Goal: Task Accomplishment & Management: Manage account settings

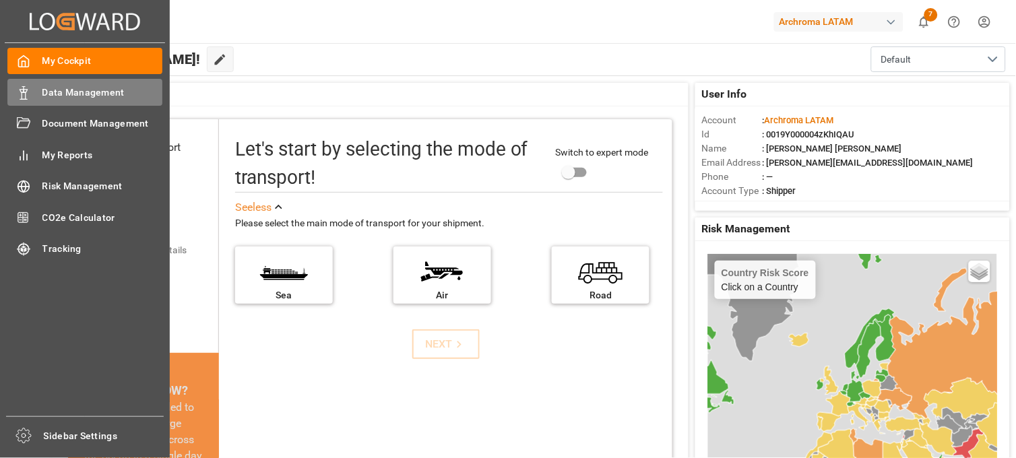
click at [93, 90] on span "Data Management" at bounding box center [102, 93] width 121 height 14
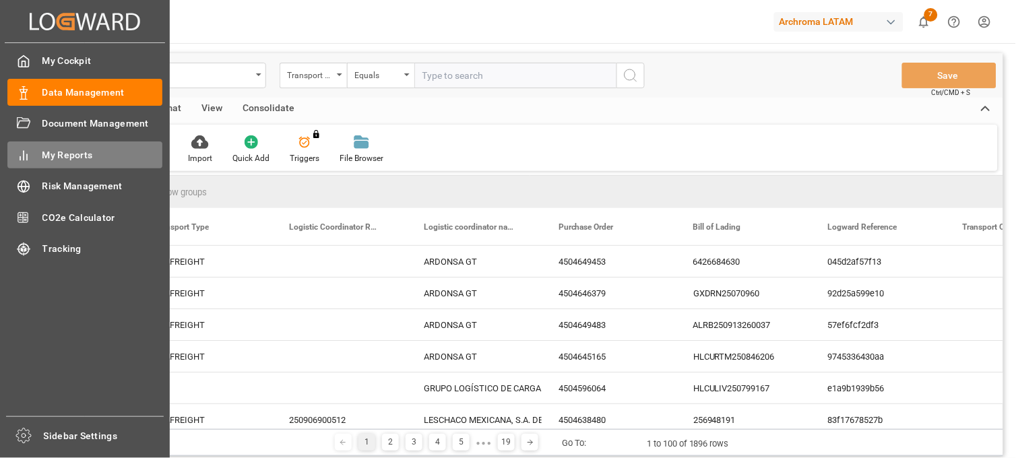
click at [68, 152] on span "My Reports" at bounding box center [102, 155] width 121 height 14
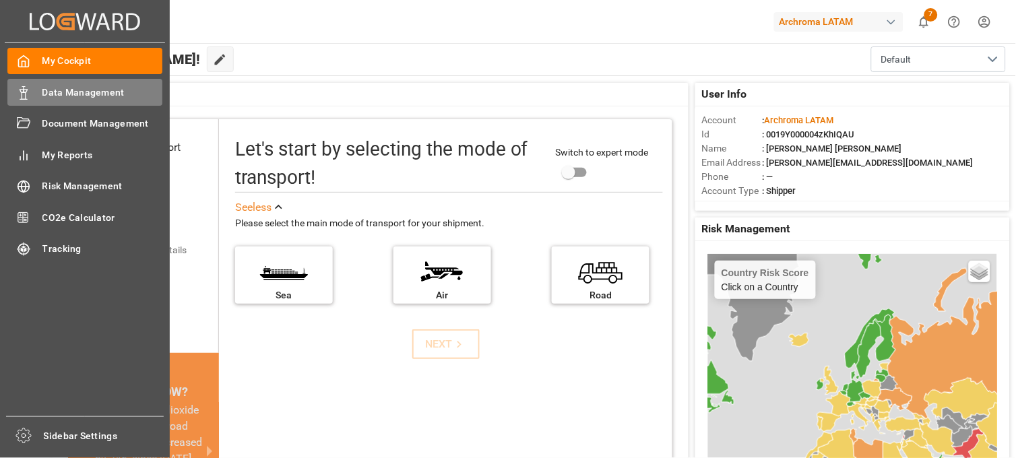
click at [74, 90] on span "Data Management" at bounding box center [102, 93] width 121 height 14
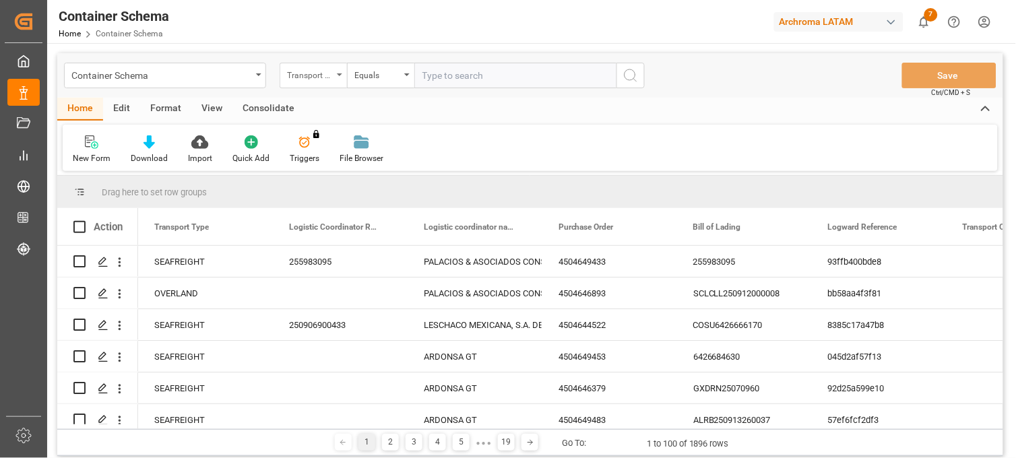
click at [339, 71] on div "Transport Type" at bounding box center [313, 76] width 67 height 26
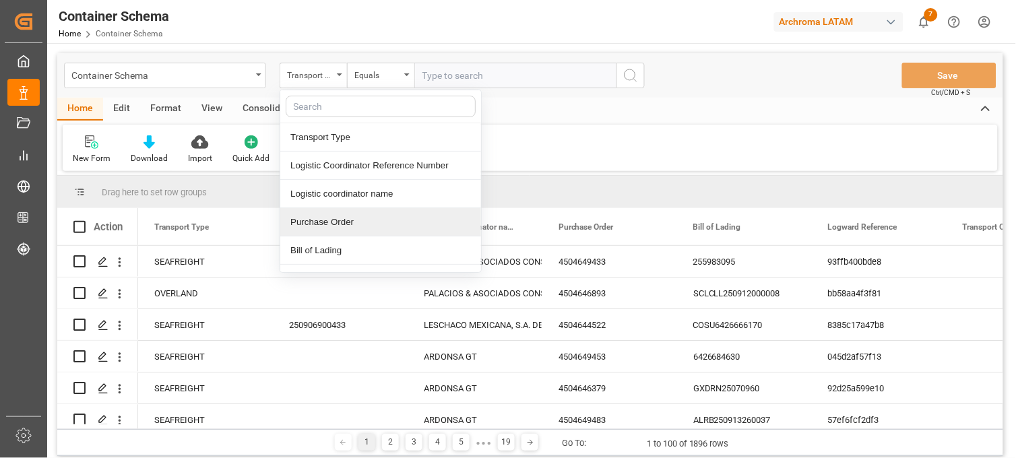
click at [341, 226] on div "Purchase Order" at bounding box center [380, 222] width 201 height 28
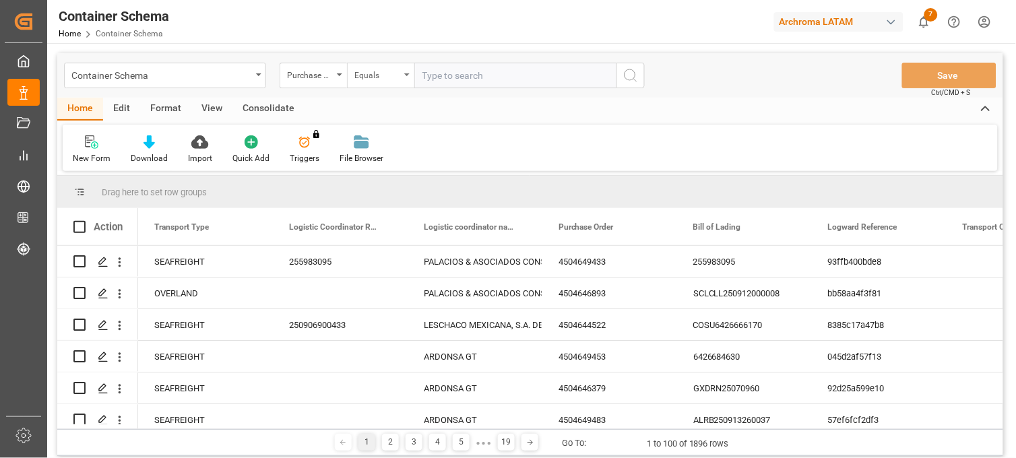
click at [385, 77] on div "Equals" at bounding box center [377, 74] width 46 height 16
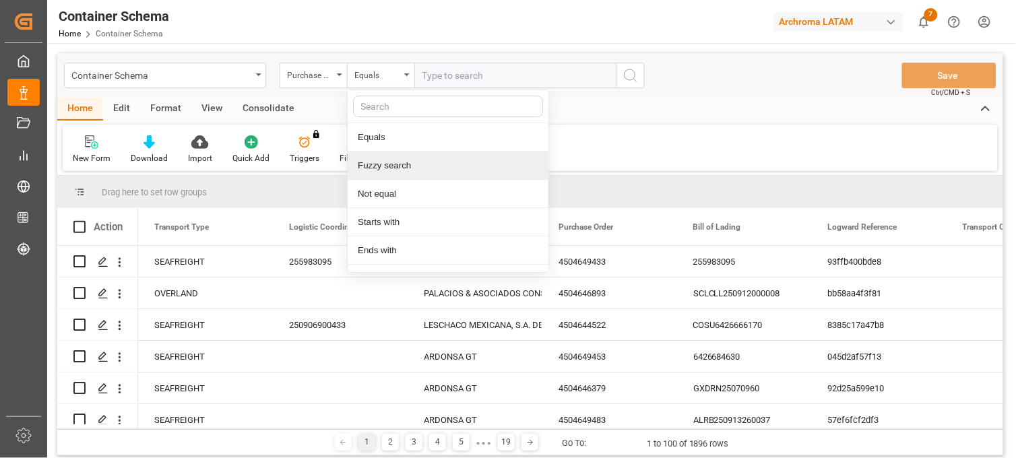
click at [398, 166] on div "Fuzzy search" at bounding box center [448, 166] width 201 height 28
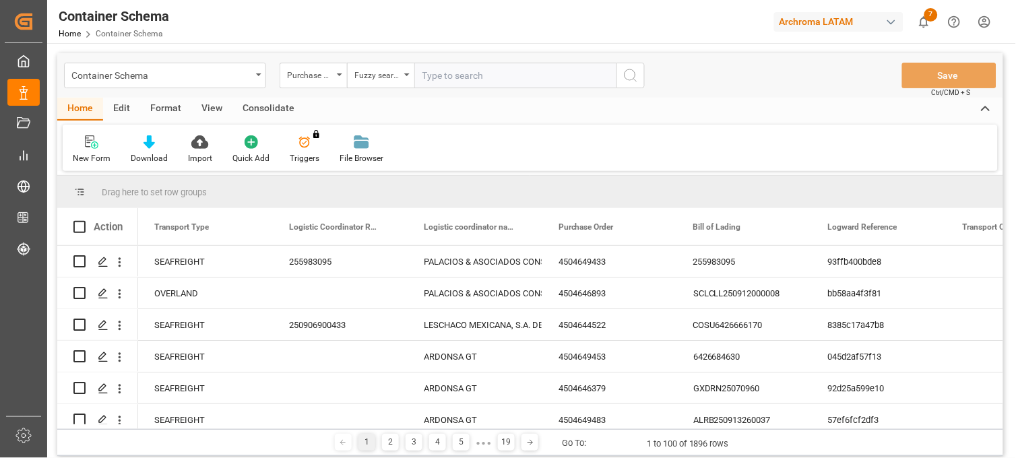
click at [543, 69] on input "text" at bounding box center [515, 76] width 202 height 26
click at [450, 70] on input "text" at bounding box center [515, 76] width 202 height 26
paste input "ID Number 4504654806"
drag, startPoint x: 464, startPoint y: 71, endPoint x: 329, endPoint y: 67, distance: 134.8
click at [329, 67] on div "Purchase Order Fuzzy search ID Number 4504654806" at bounding box center [462, 76] width 365 height 26
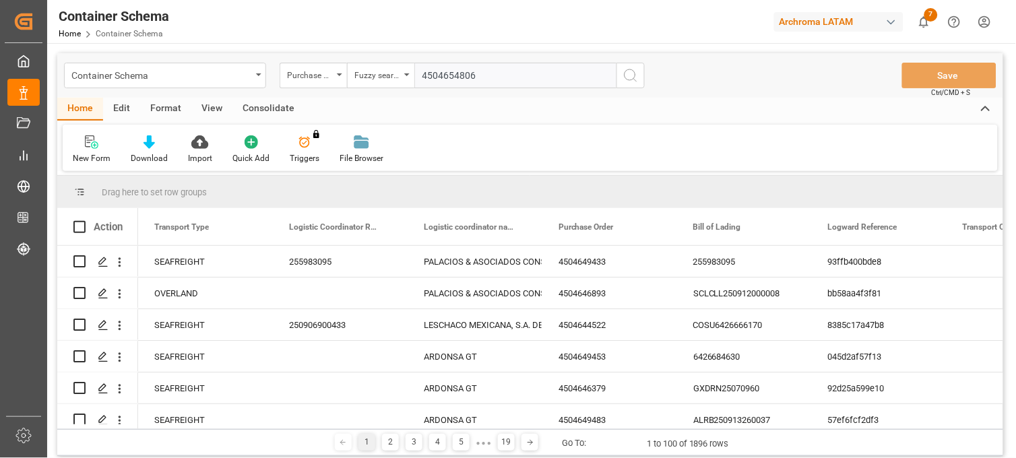
click at [485, 78] on input "4504654806" at bounding box center [515, 76] width 202 height 26
type input "4504654806"
click at [625, 75] on icon "search button" at bounding box center [631, 75] width 16 height 16
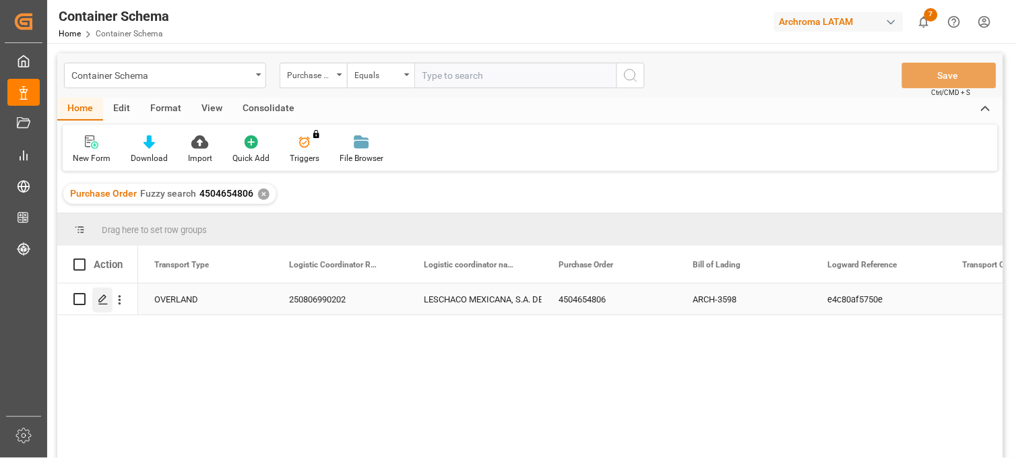
click at [103, 299] on polygon "Press SPACE to select this row." at bounding box center [102, 298] width 7 height 7
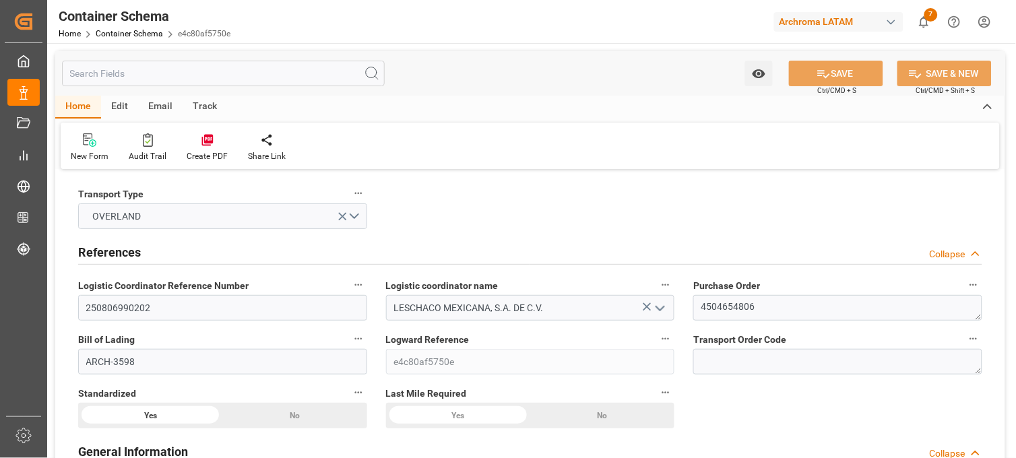
type input "0"
type input "1"
type input "3"
type input "3810"
type input "0"
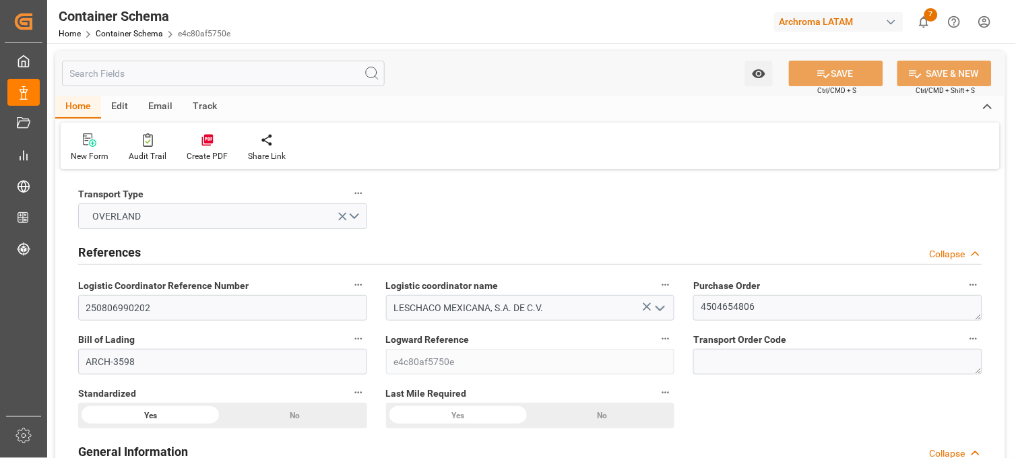
type input "USLRD"
type input "MXNLD"
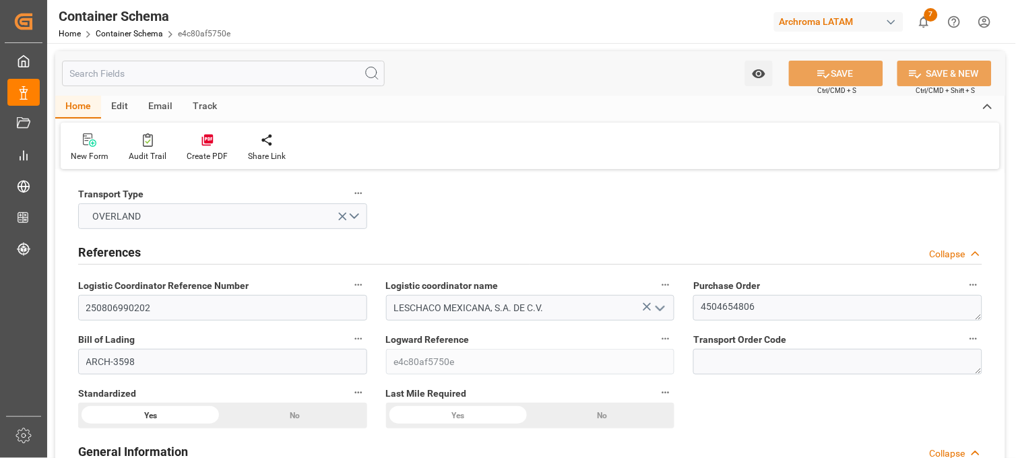
type input "19-08-2025 00:00"
type input "18-08-2025"
type input "19-08-2025"
type input "15-08-2025 00:00"
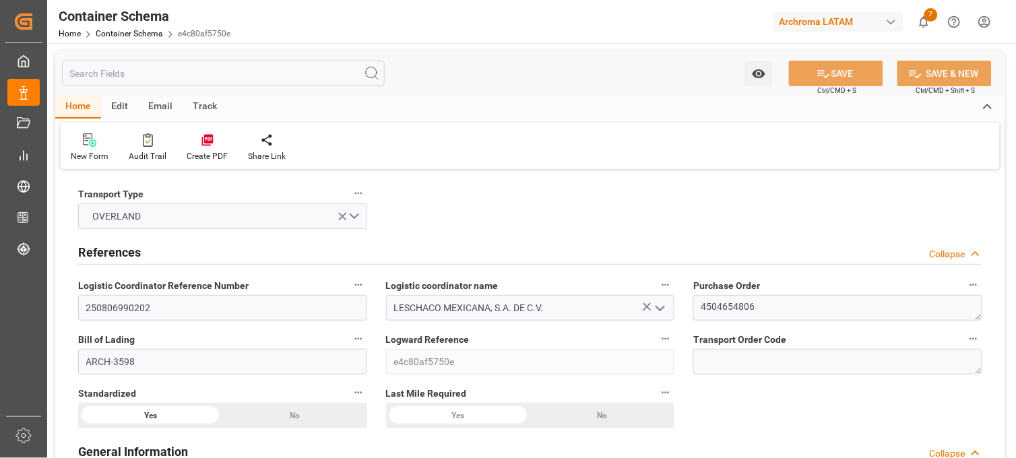
type input "15-08-2025 00:00"
type input "19-08-2025 00:00"
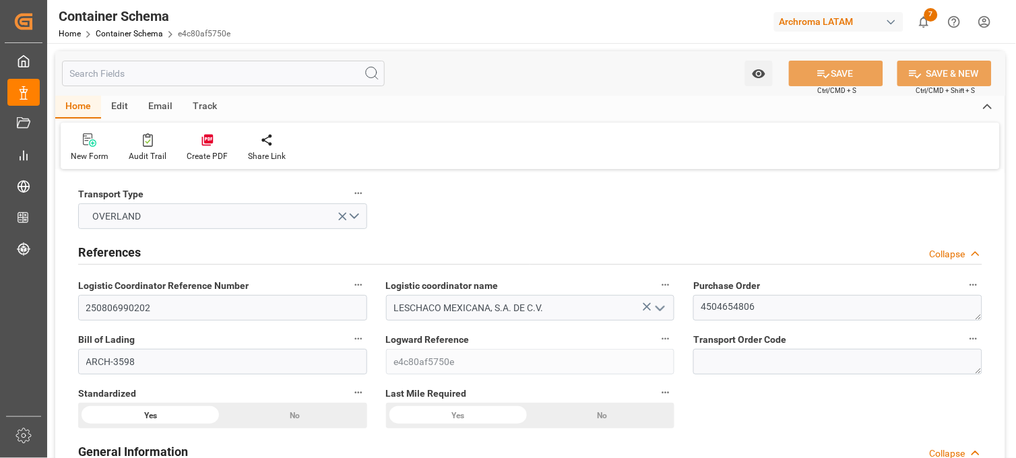
type input "19-08-2025 00:00"
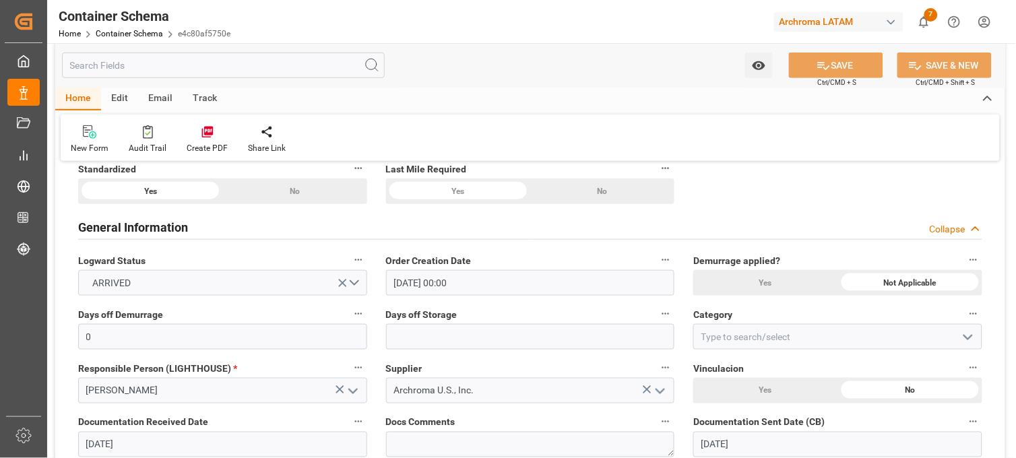
scroll to position [299, 0]
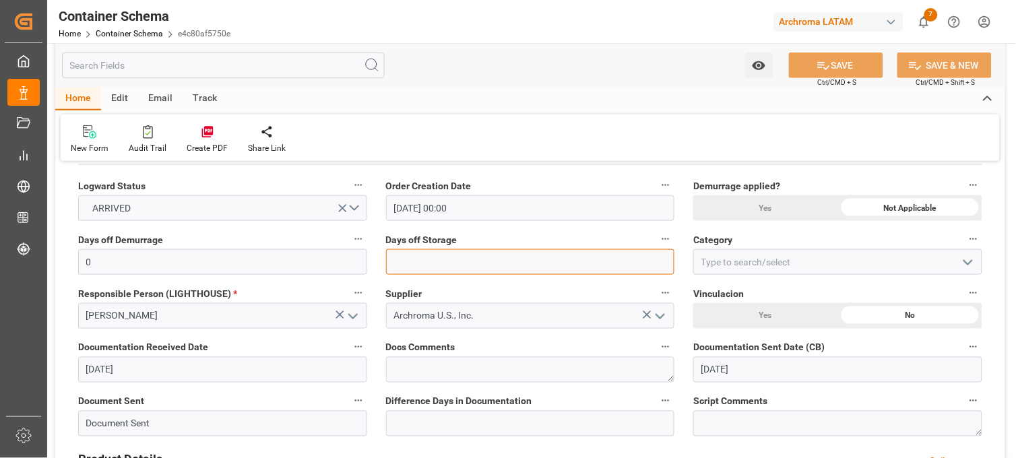
click at [489, 266] on input "text" at bounding box center [530, 262] width 289 height 26
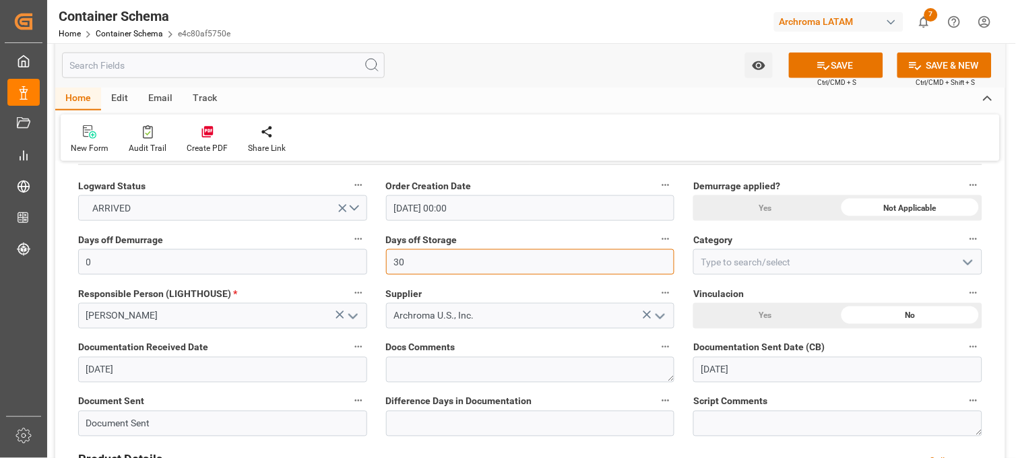
type input "30"
click at [646, 313] on icon at bounding box center [648, 315] width 8 height 8
click at [667, 315] on icon "open menu" at bounding box center [660, 317] width 16 height 16
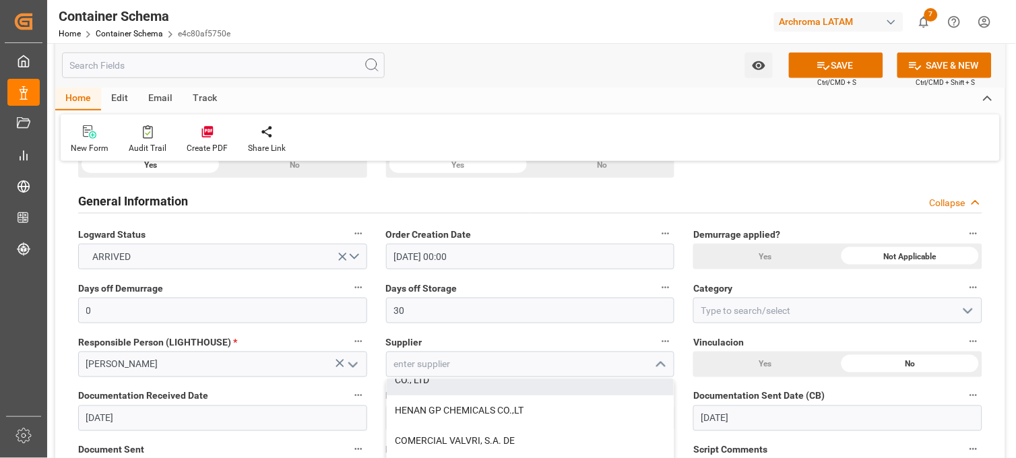
scroll to position [224, 0]
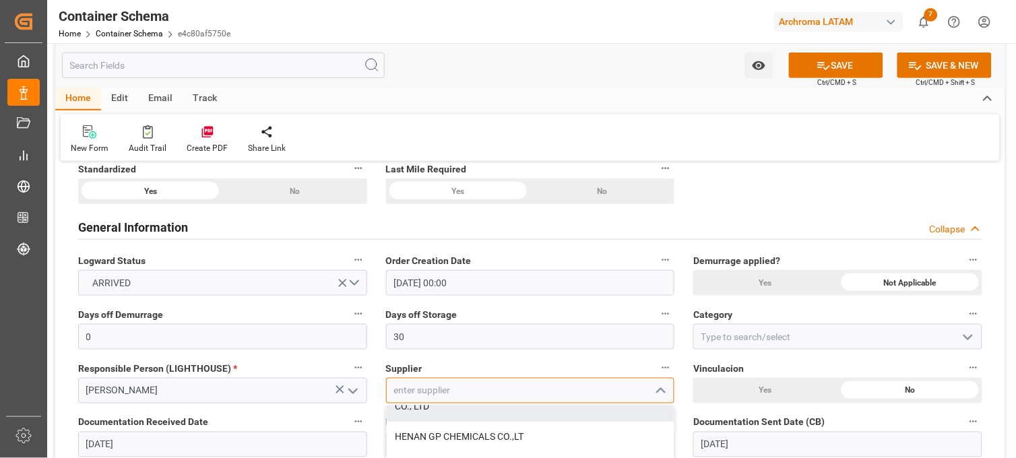
click at [438, 394] on input at bounding box center [530, 391] width 289 height 26
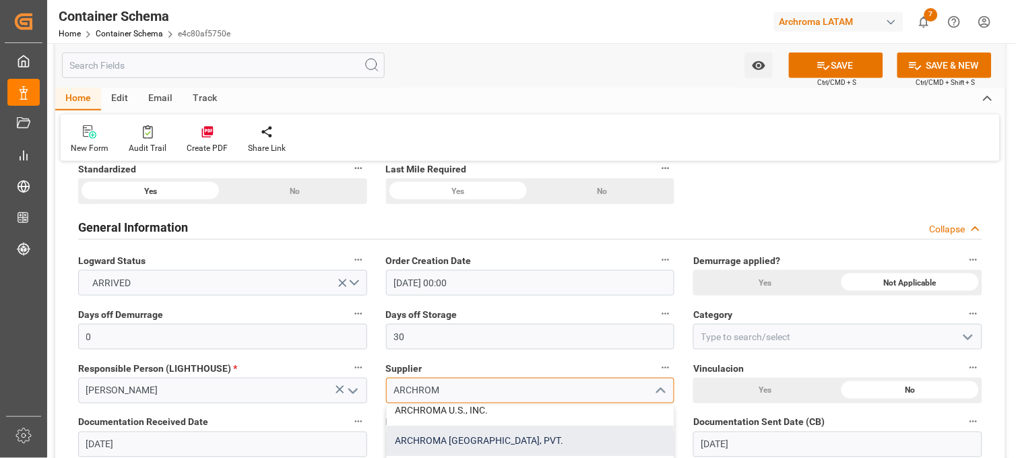
scroll to position [75, 0]
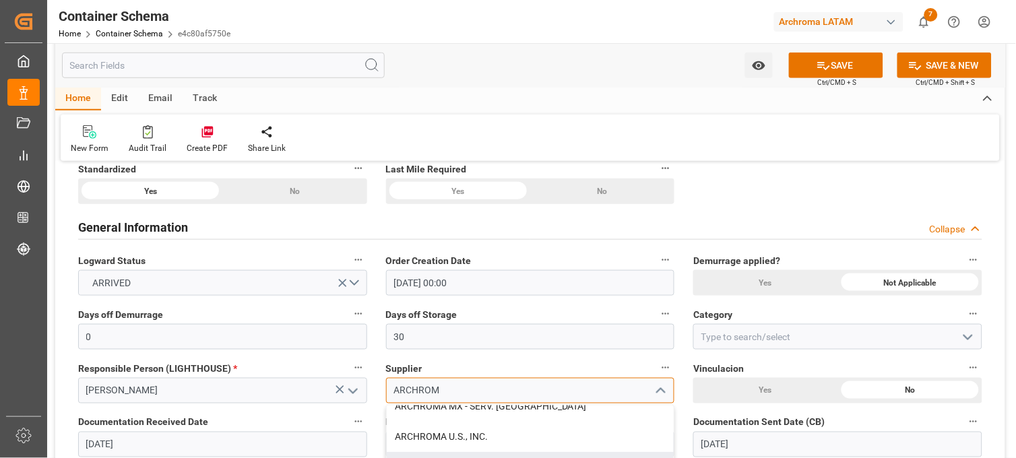
click at [457, 433] on div "ARCHROMA U.S., INC." at bounding box center [531, 437] width 288 height 30
type input "ARCHROMA U.S., INC."
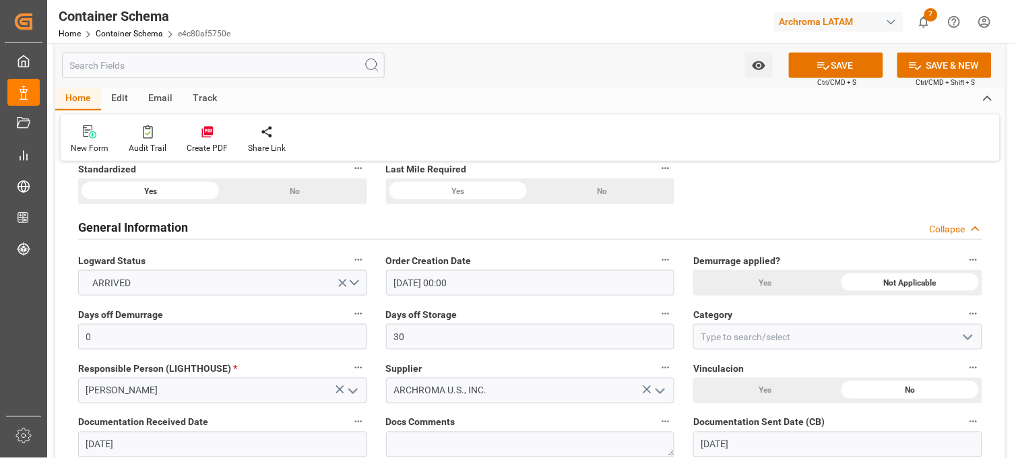
click at [971, 332] on icon "open menu" at bounding box center [968, 338] width 16 height 16
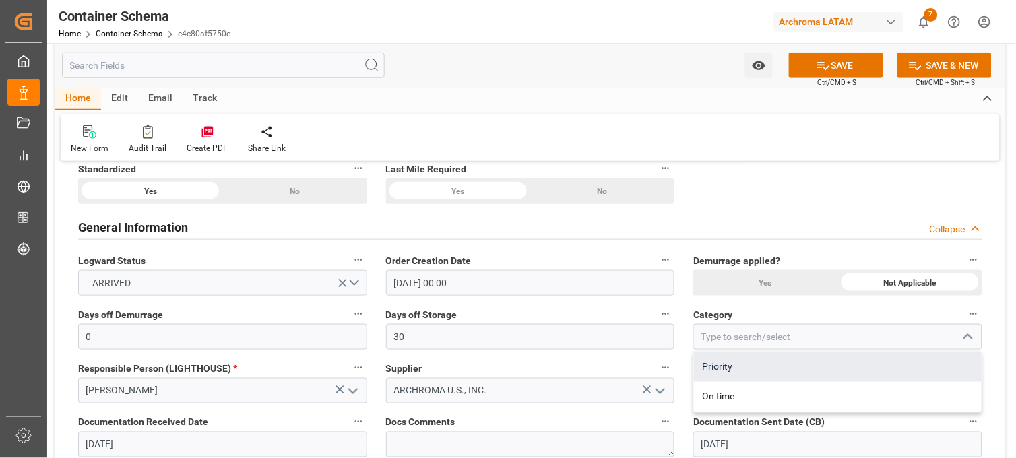
click at [739, 364] on div "Priority" at bounding box center [838, 367] width 288 height 30
type input "Priority"
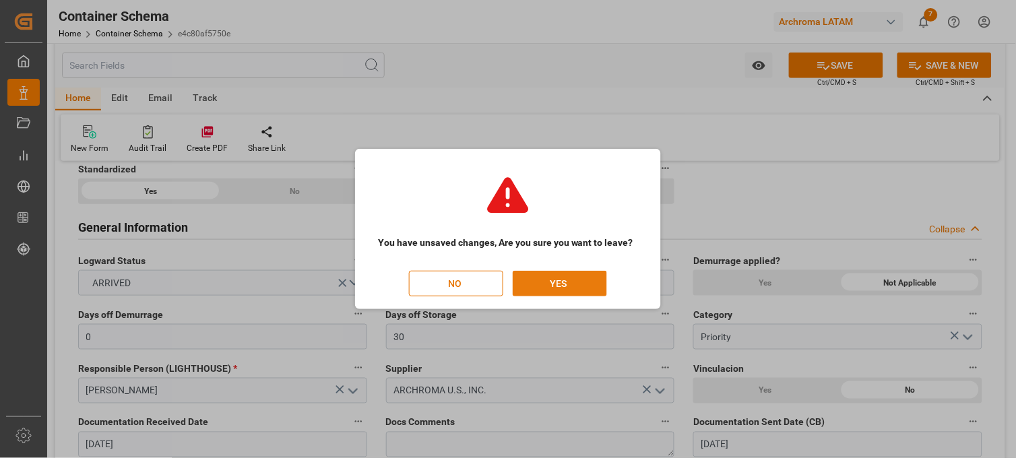
click at [567, 280] on button "YES" at bounding box center [560, 284] width 94 height 26
